Goal: Find specific page/section: Find specific page/section

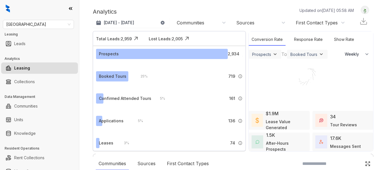
select select "******"
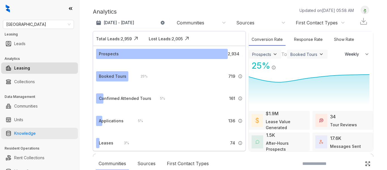
click at [36, 138] on link "Knowledge" at bounding box center [25, 132] width 22 height 11
